Goal: Task Accomplishment & Management: Use online tool/utility

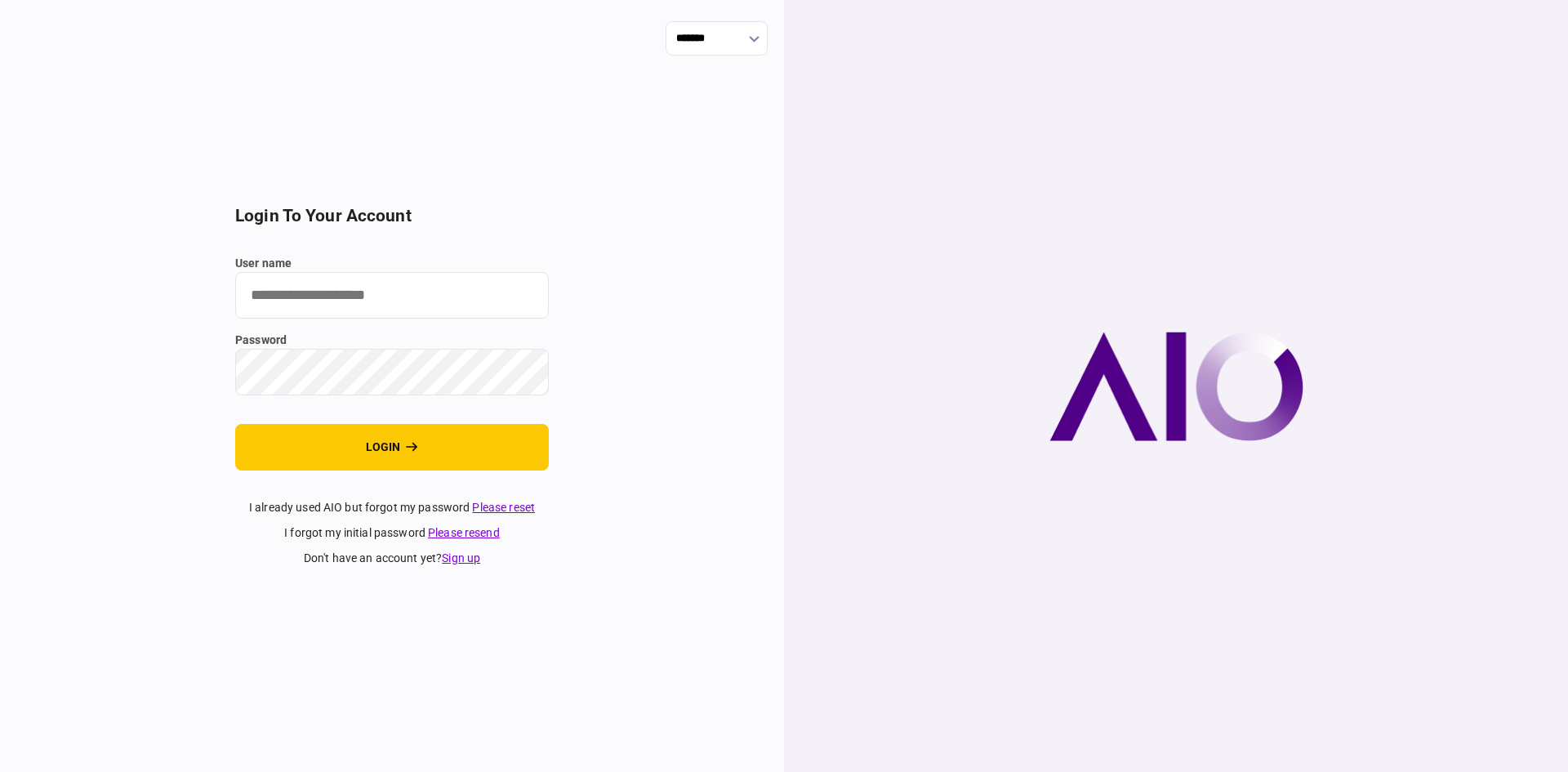
click at [398, 292] on input "user name" at bounding box center [392, 295] width 314 height 47
paste input "********"
type input "********"
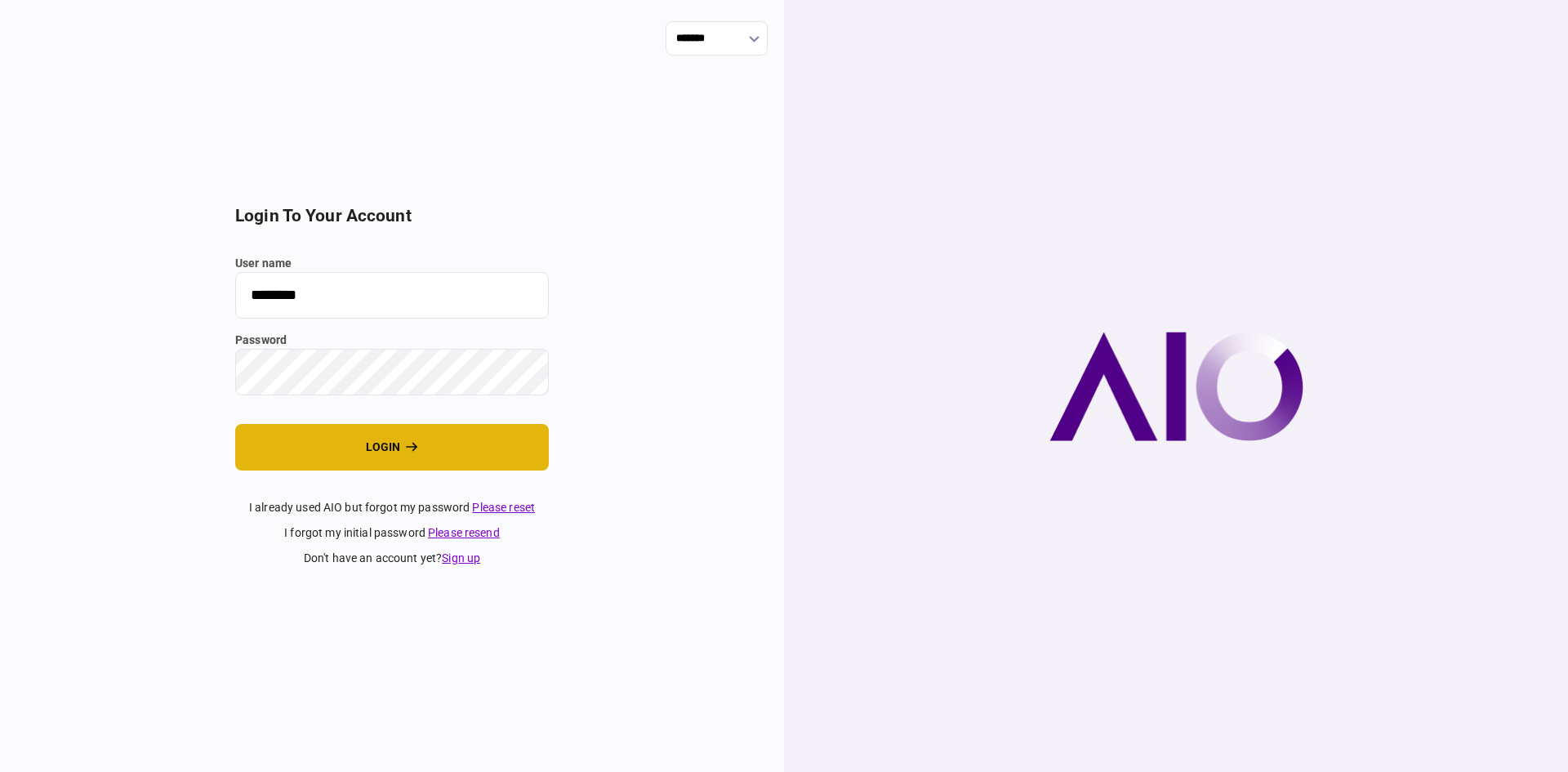
click at [401, 455] on button "login" at bounding box center [392, 447] width 314 height 47
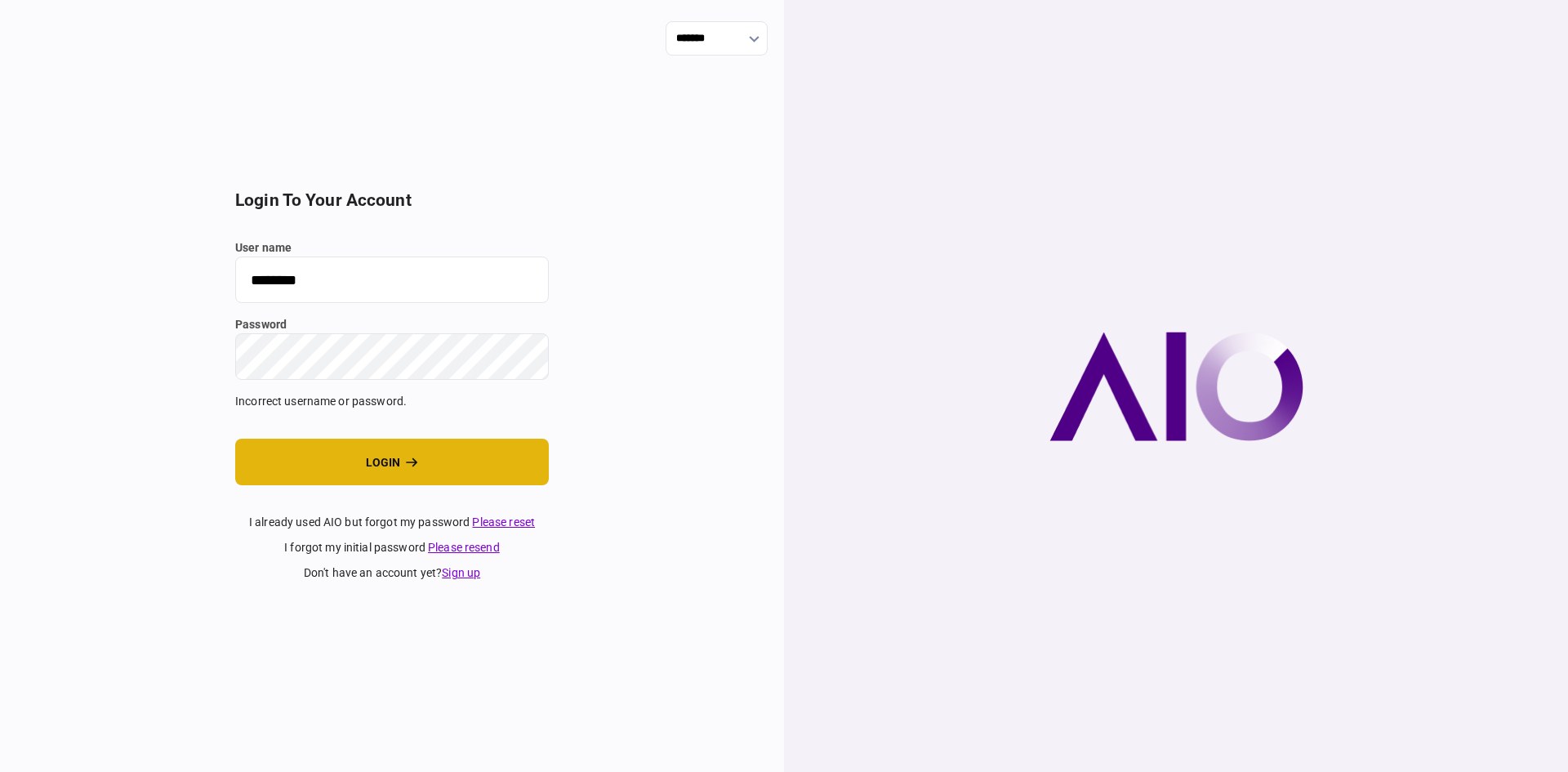
click at [410, 461] on icon "login" at bounding box center [412, 462] width 12 height 11
click at [236, 439] on button "login" at bounding box center [392, 462] width 314 height 47
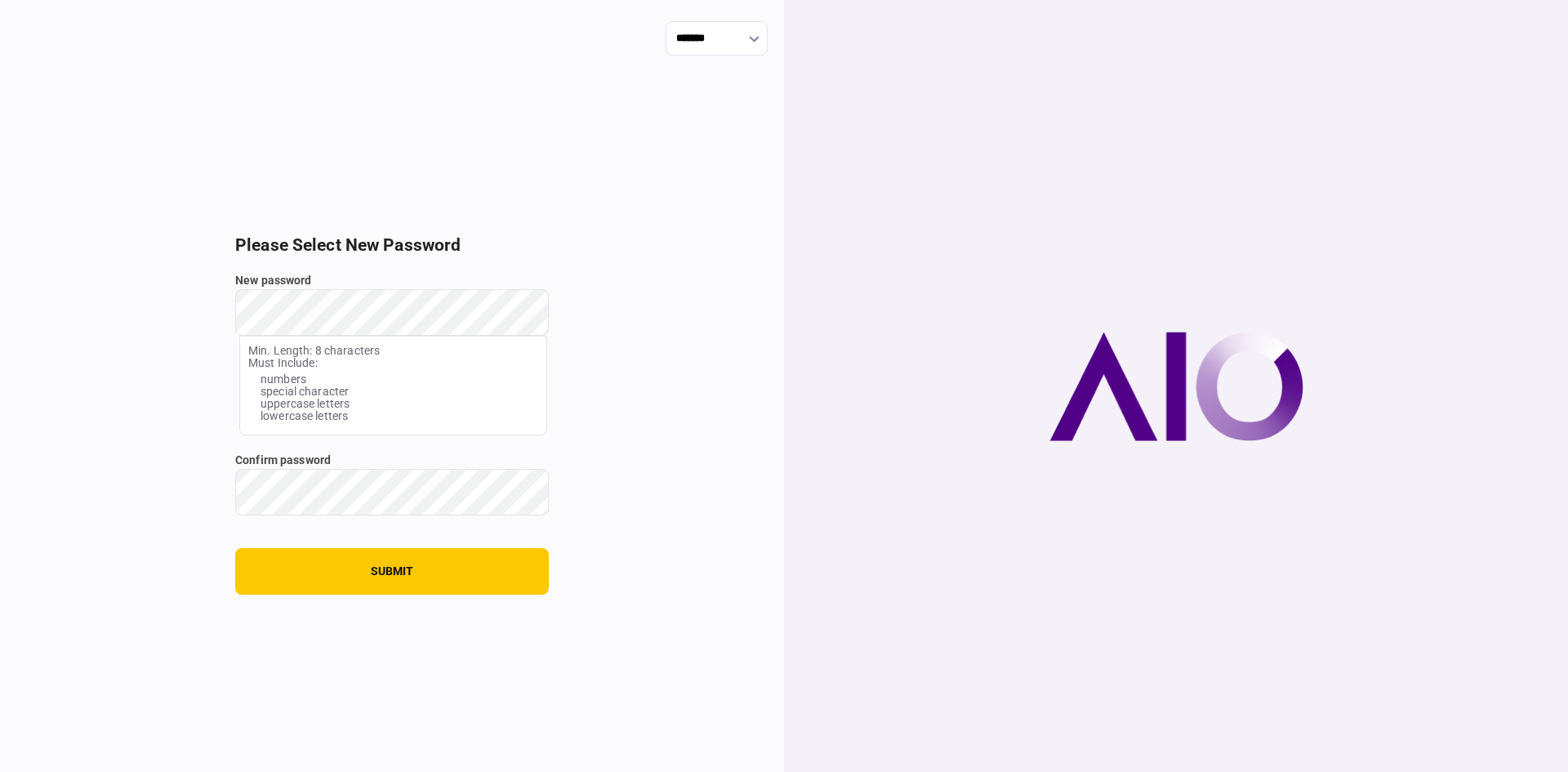
click at [236, 549] on button "submit" at bounding box center [392, 572] width 314 height 47
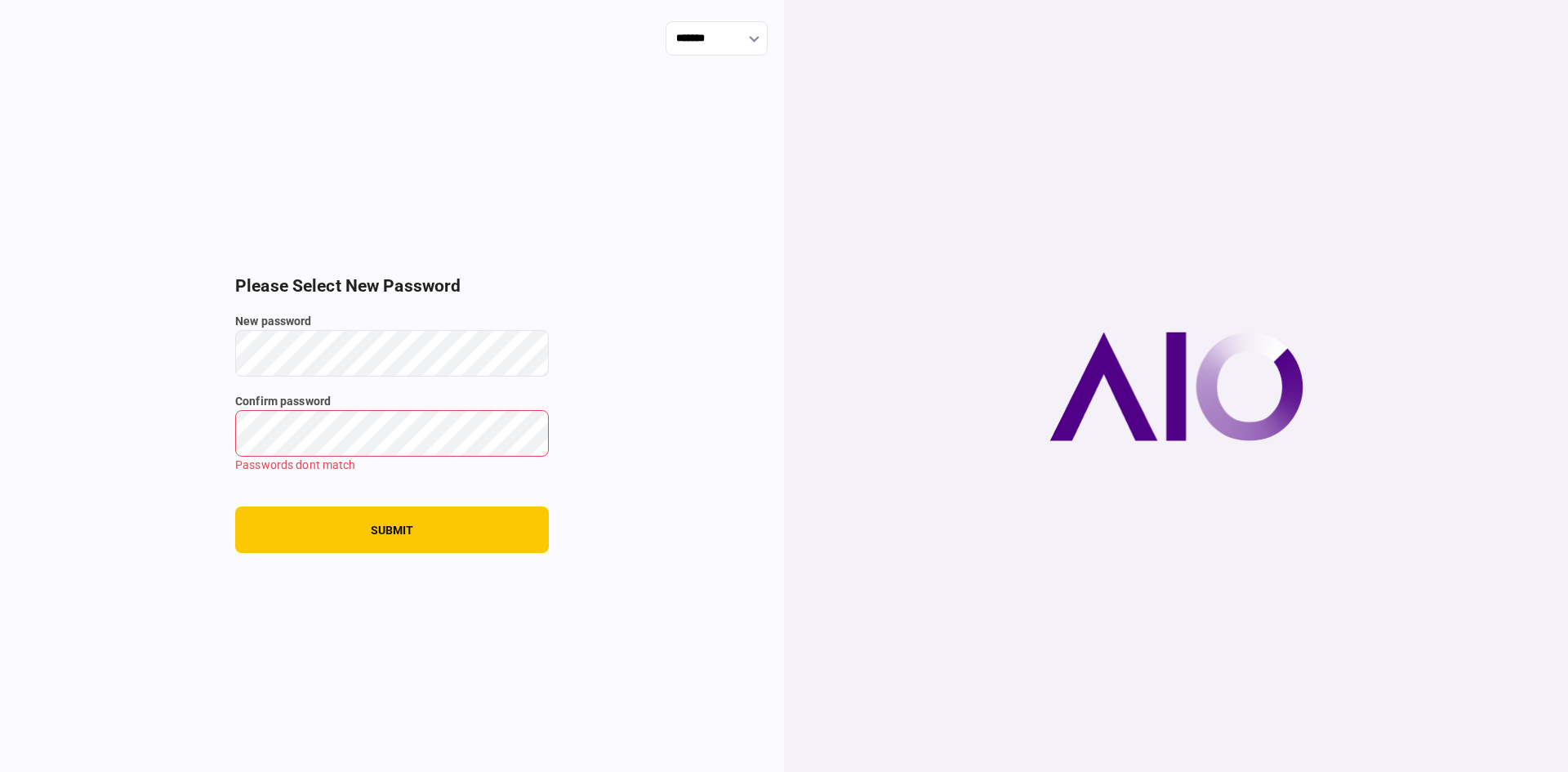
click at [236, 506] on button "submit" at bounding box center [392, 529] width 314 height 47
click at [378, 534] on button "submit" at bounding box center [392, 529] width 314 height 47
click at [395, 528] on button "submit" at bounding box center [392, 529] width 314 height 47
click at [396, 528] on button "submit" at bounding box center [392, 529] width 314 height 47
click at [410, 490] on section "Please Select New Password New password Min. Length: 8 characters Must Include:…" at bounding box center [392, 414] width 314 height 277
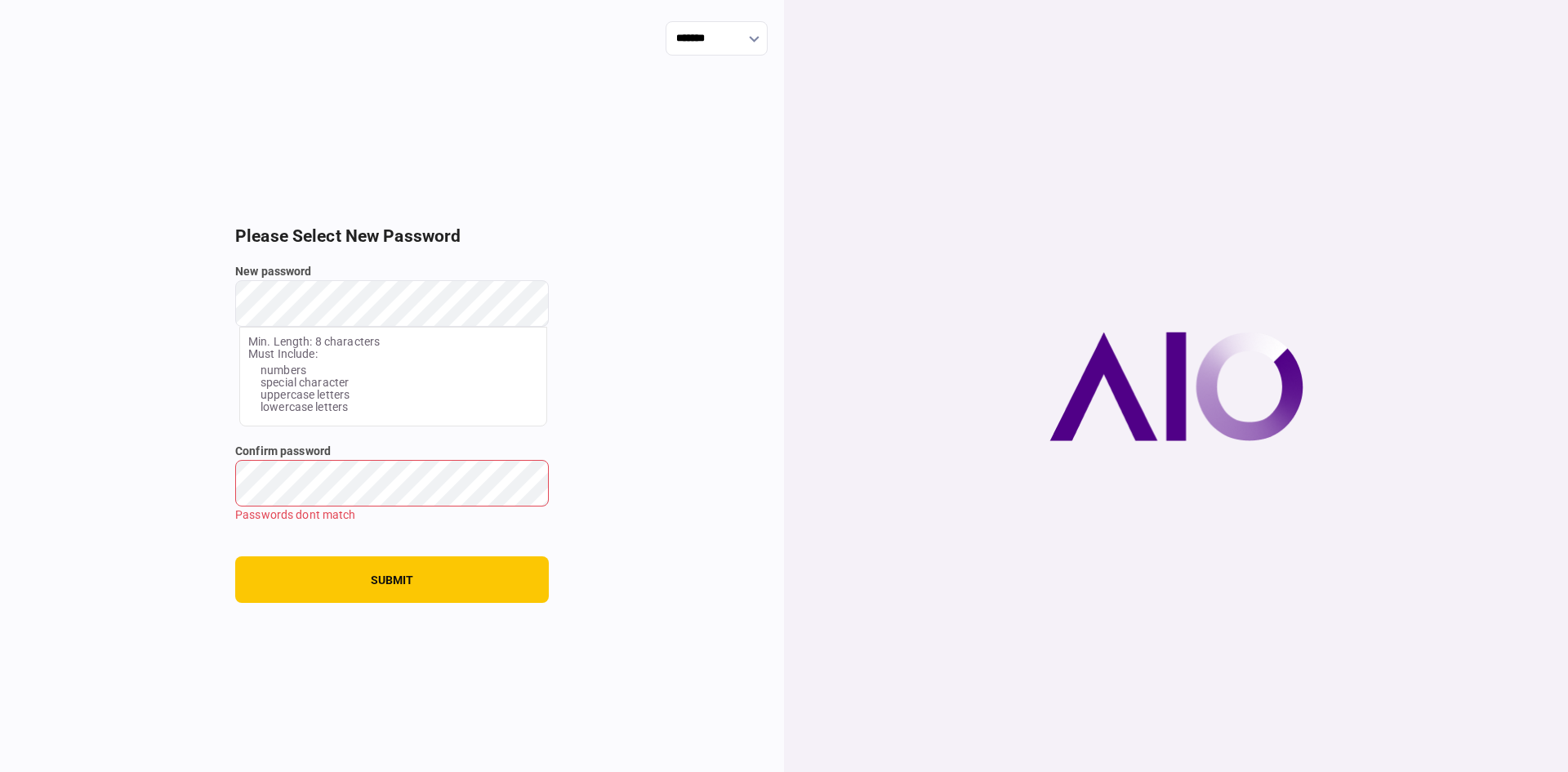
click at [259, 363] on div "New password Min. Length: 8 characters Must Include: numbers special character …" at bounding box center [392, 345] width 314 height 164
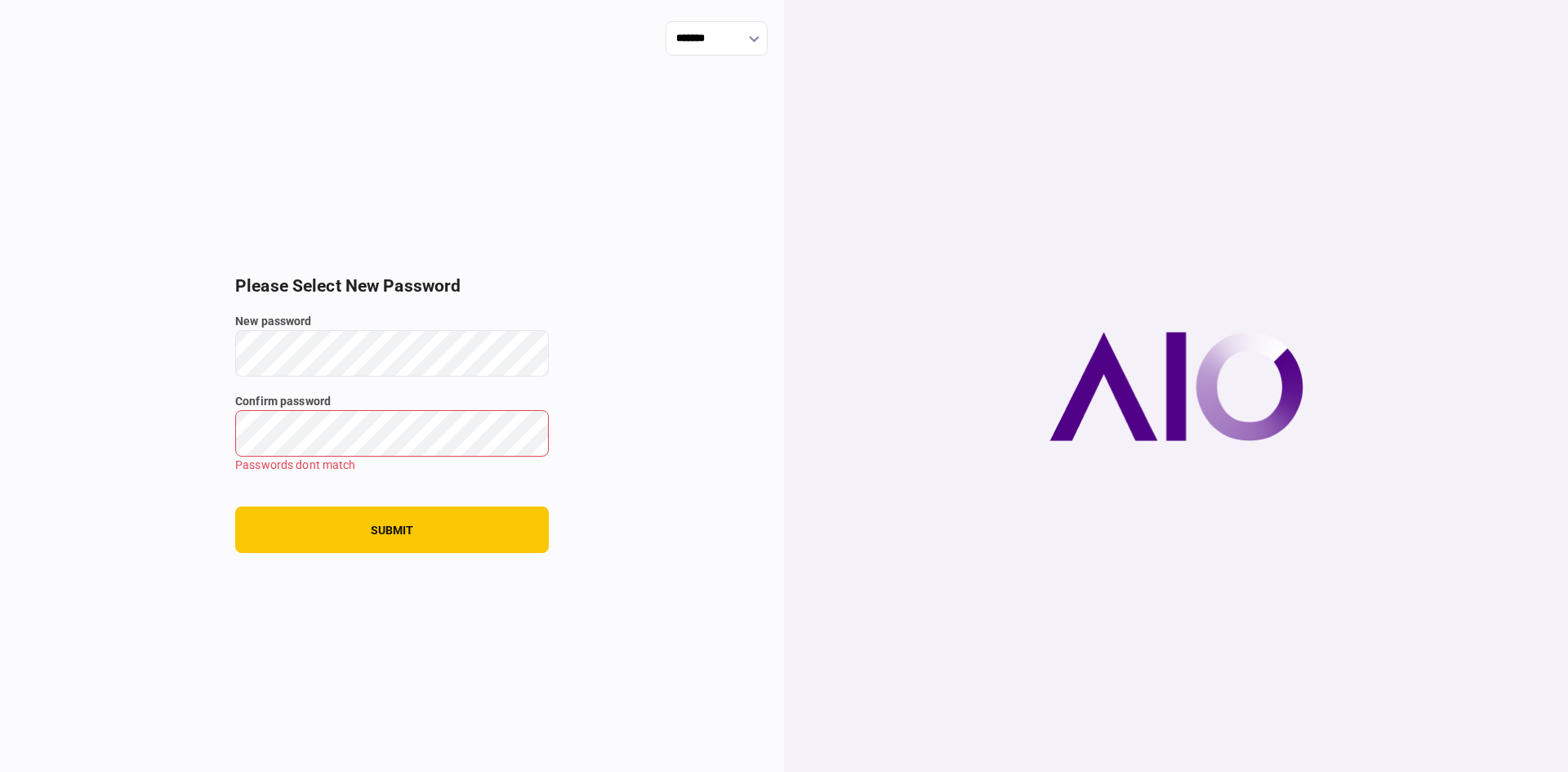
click at [236, 506] on button "submit" at bounding box center [392, 529] width 314 height 47
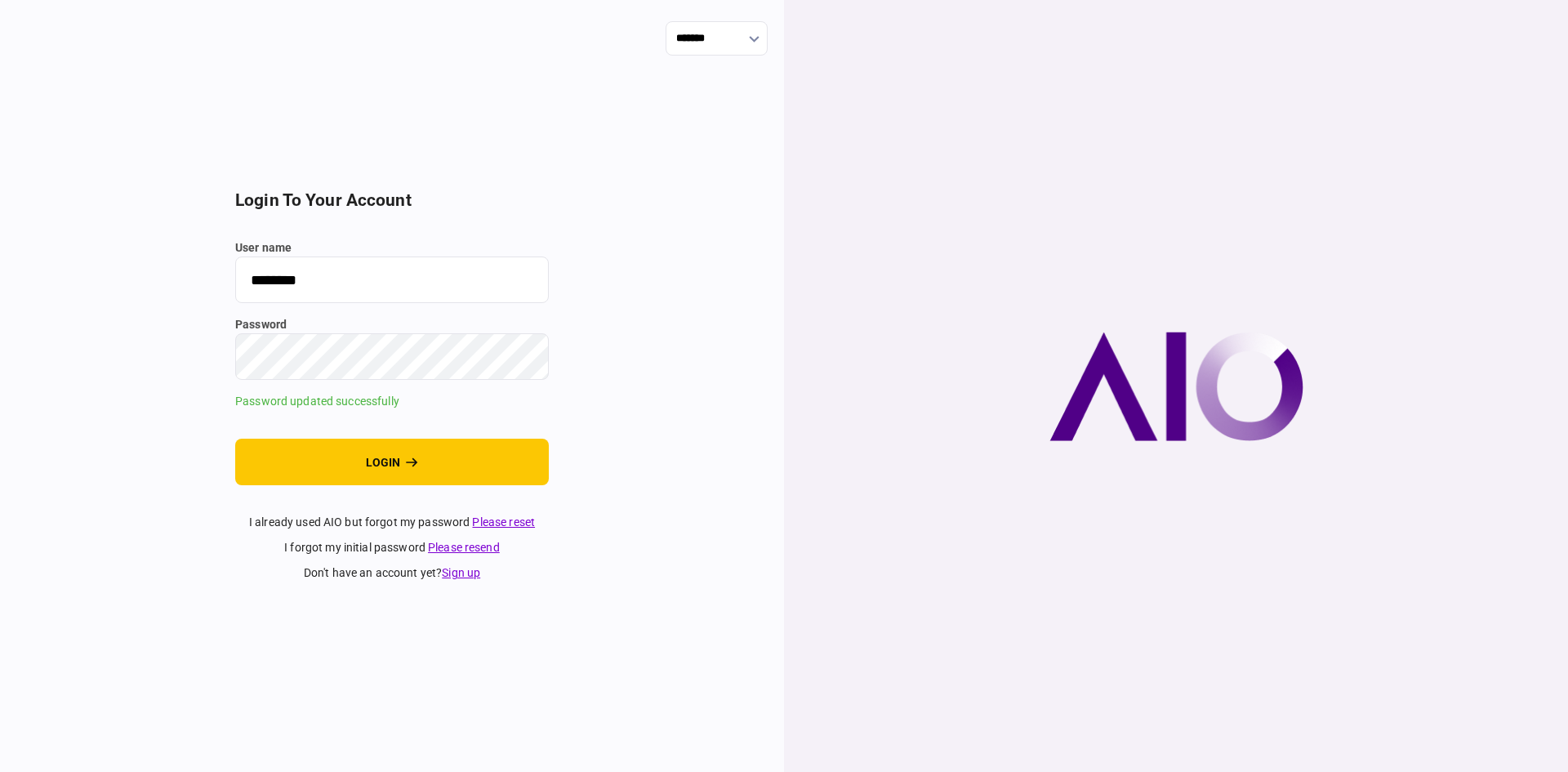
click at [236, 439] on button "login" at bounding box center [392, 462] width 314 height 47
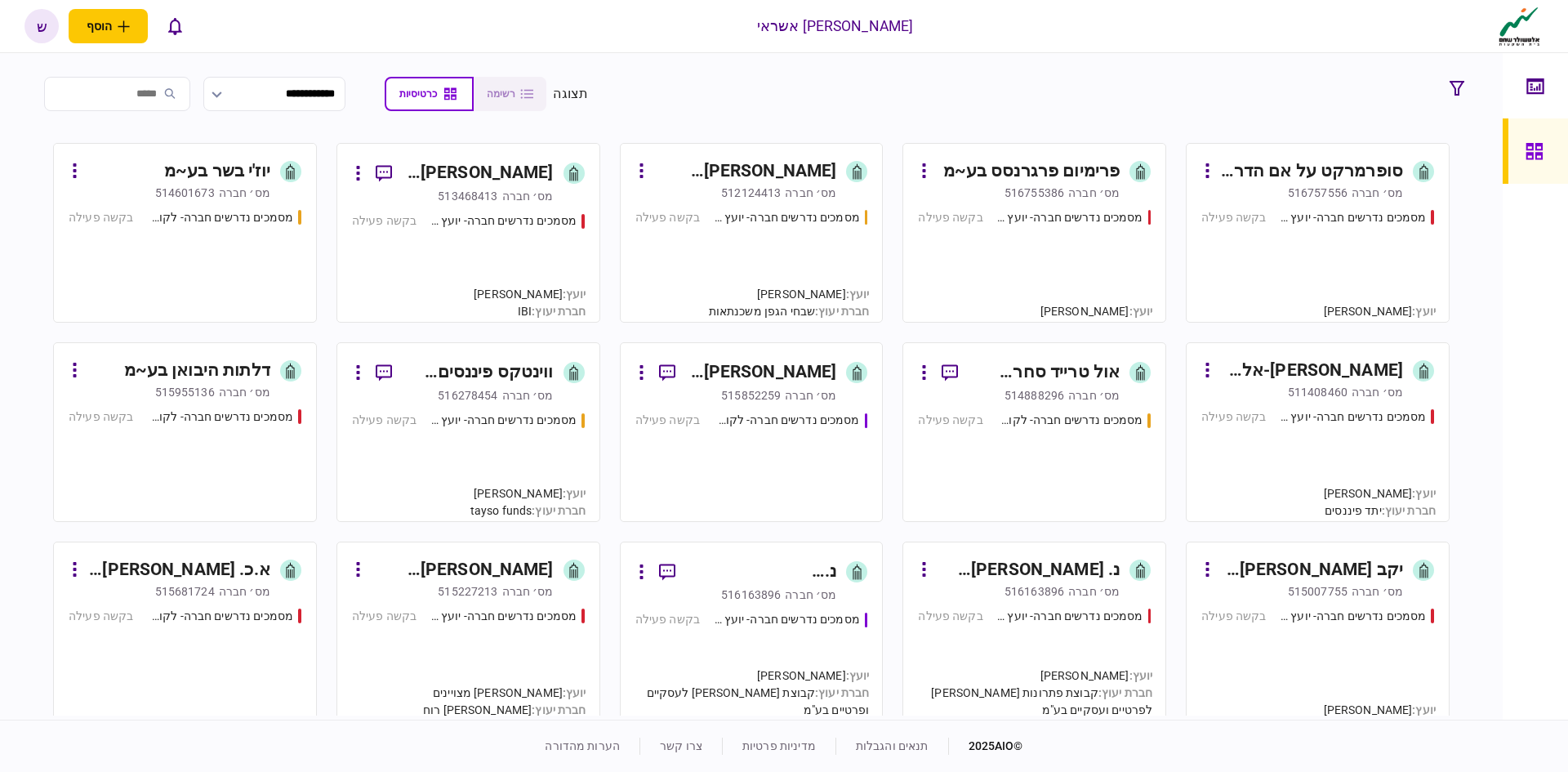
click at [222, 92] on icon "button" at bounding box center [217, 94] width 11 height 6
click at [255, 93] on div at bounding box center [784, 386] width 1568 height 772
click at [280, 98] on input "**********" at bounding box center [274, 93] width 142 height 34
click at [279, 94] on div at bounding box center [784, 386] width 1568 height 772
click at [273, 93] on div at bounding box center [784, 386] width 1568 height 772
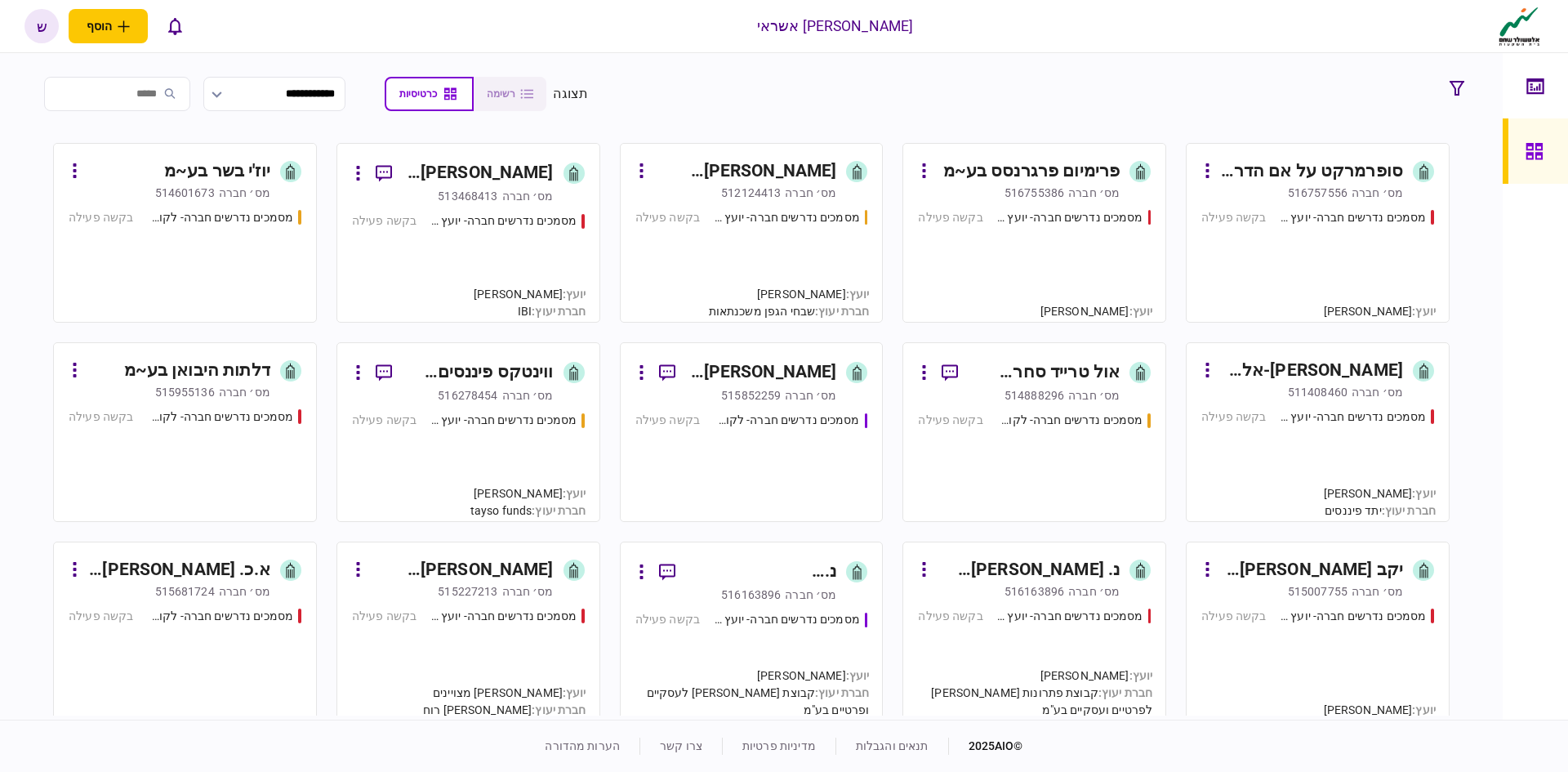
click at [1531, 87] on icon at bounding box center [1532, 87] width 3 height 2
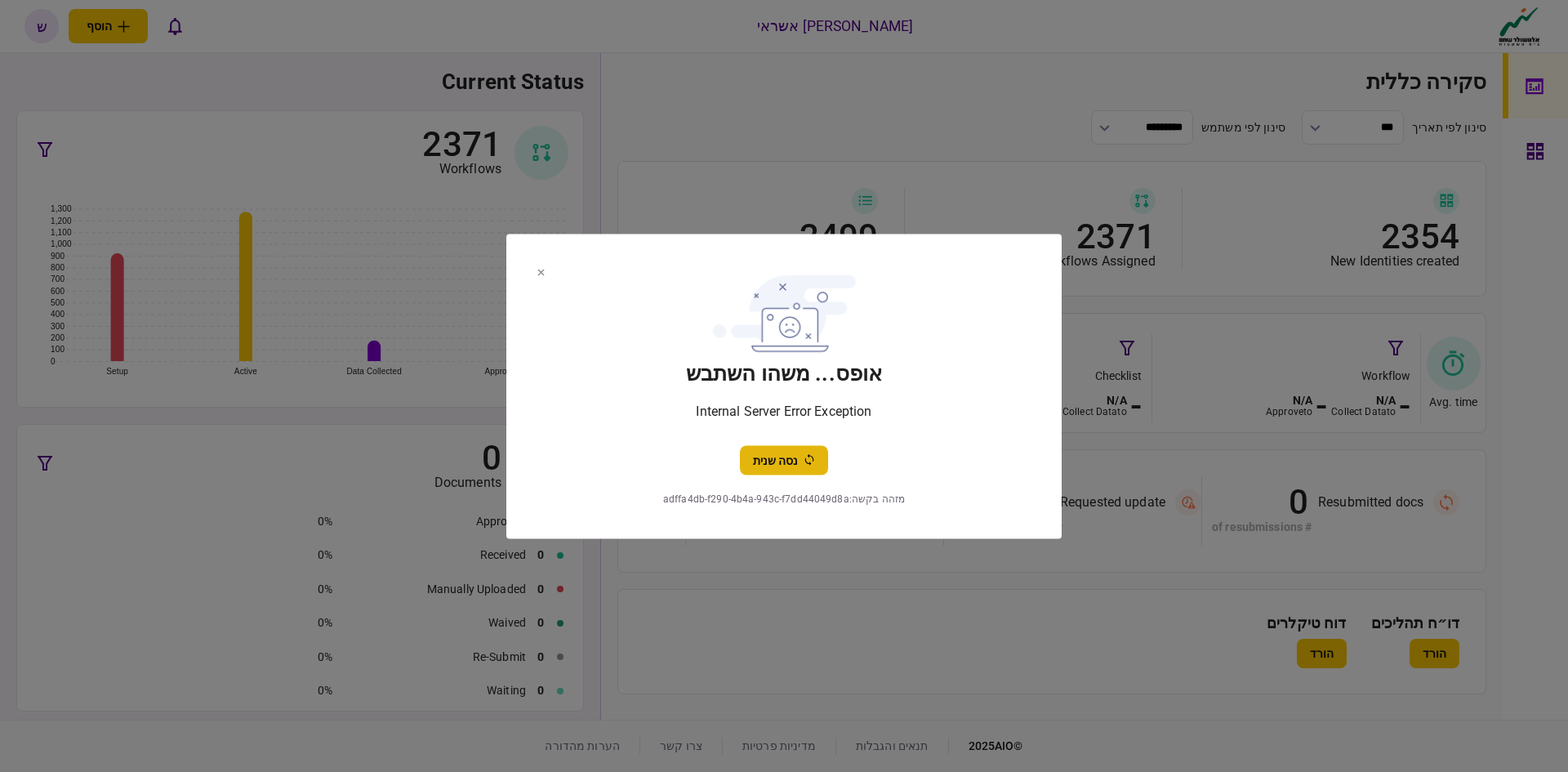
click at [763, 457] on button "נסה שנית" at bounding box center [784, 460] width 88 height 29
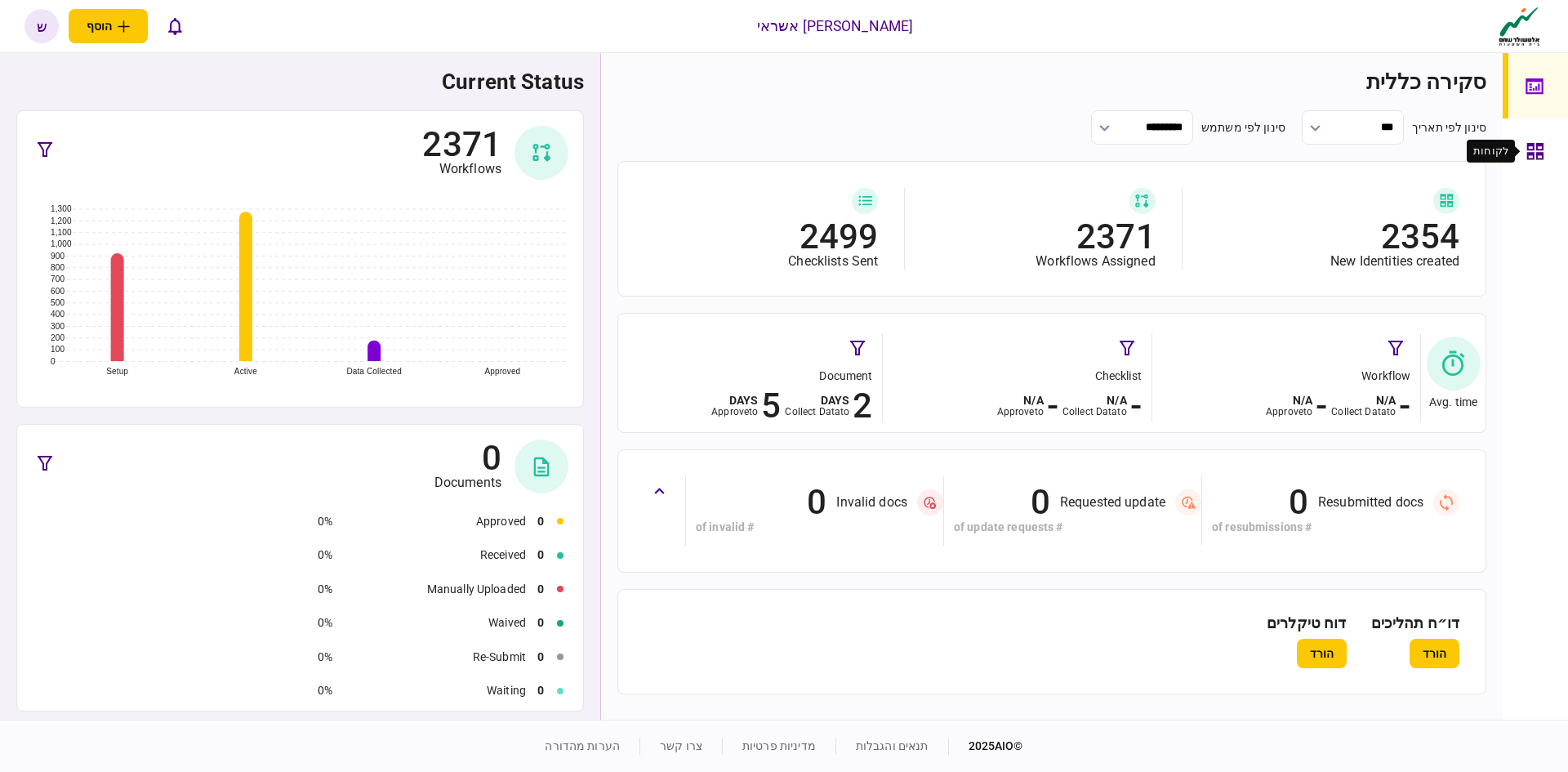
drag, startPoint x: 1527, startPoint y: 140, endPoint x: 1535, endPoint y: 154, distance: 16.1
click at [1527, 140] on div at bounding box center [1540, 151] width 26 height 65
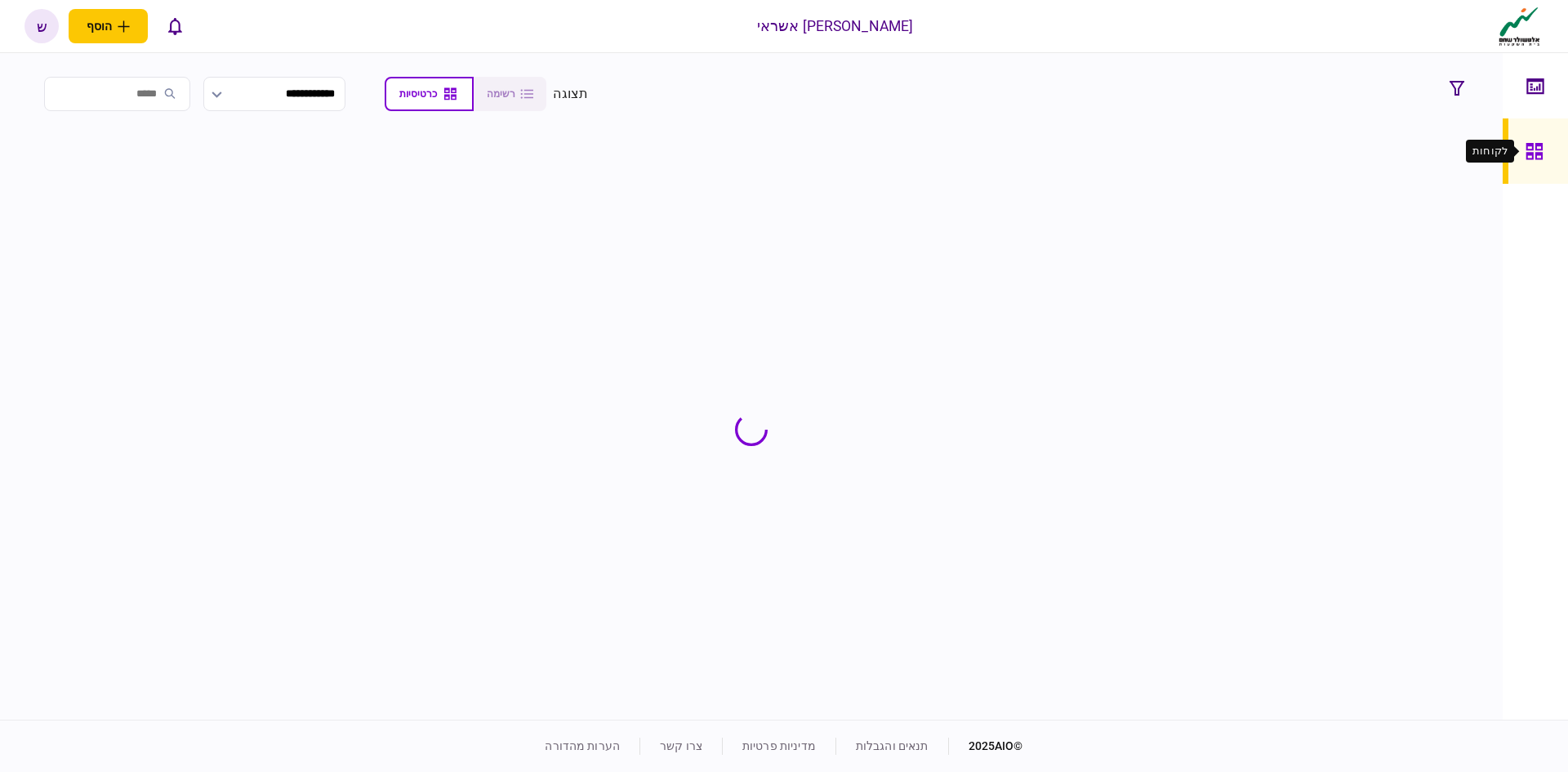
click at [1535, 154] on icon at bounding box center [1534, 151] width 17 height 17
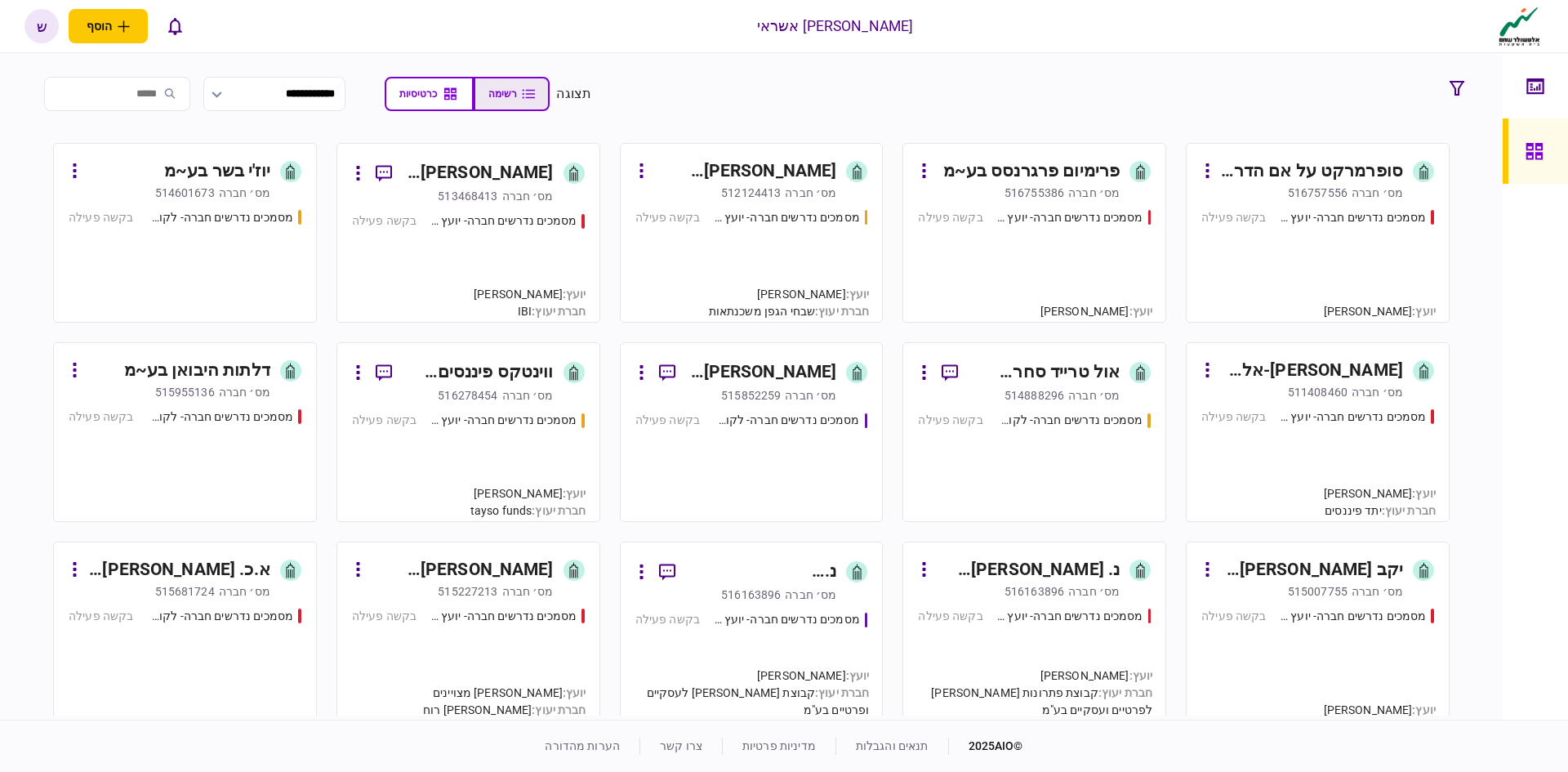
click at [517, 98] on span "רשימה" at bounding box center [503, 93] width 29 height 11
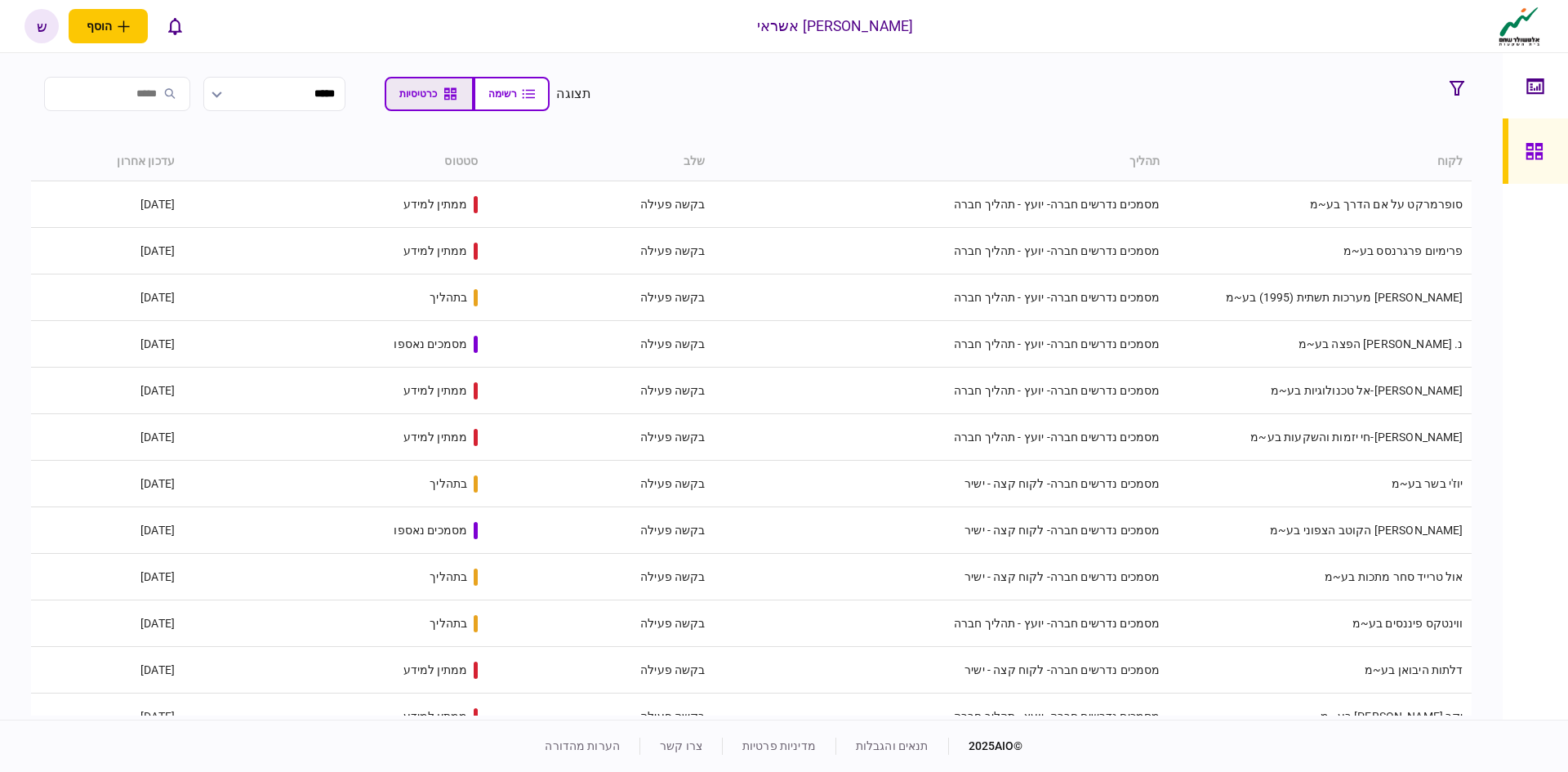
click at [457, 104] on button "כרטיסיות" at bounding box center [429, 93] width 89 height 34
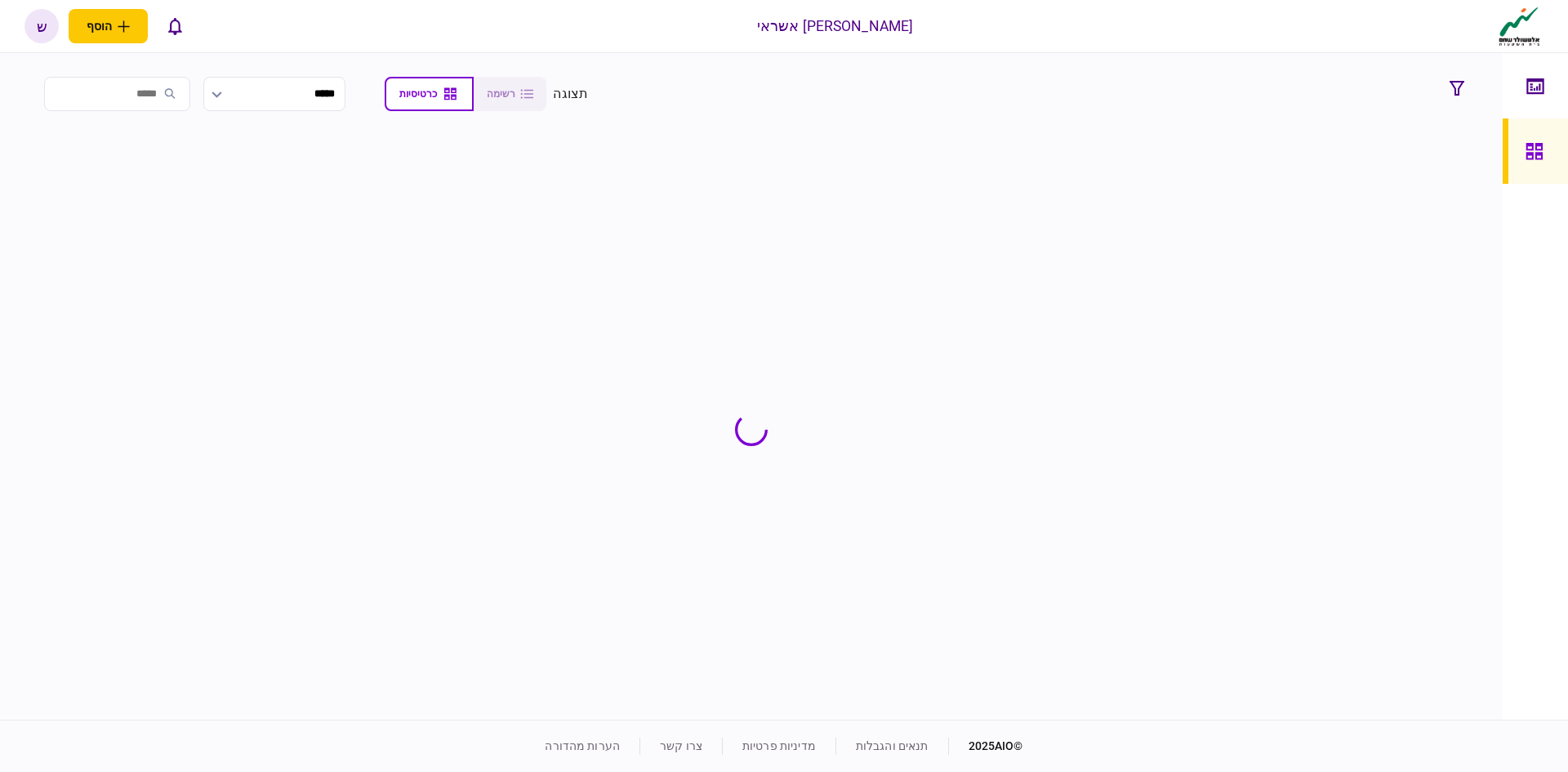
type input "**********"
